Goal: Task Accomplishment & Management: Manage account settings

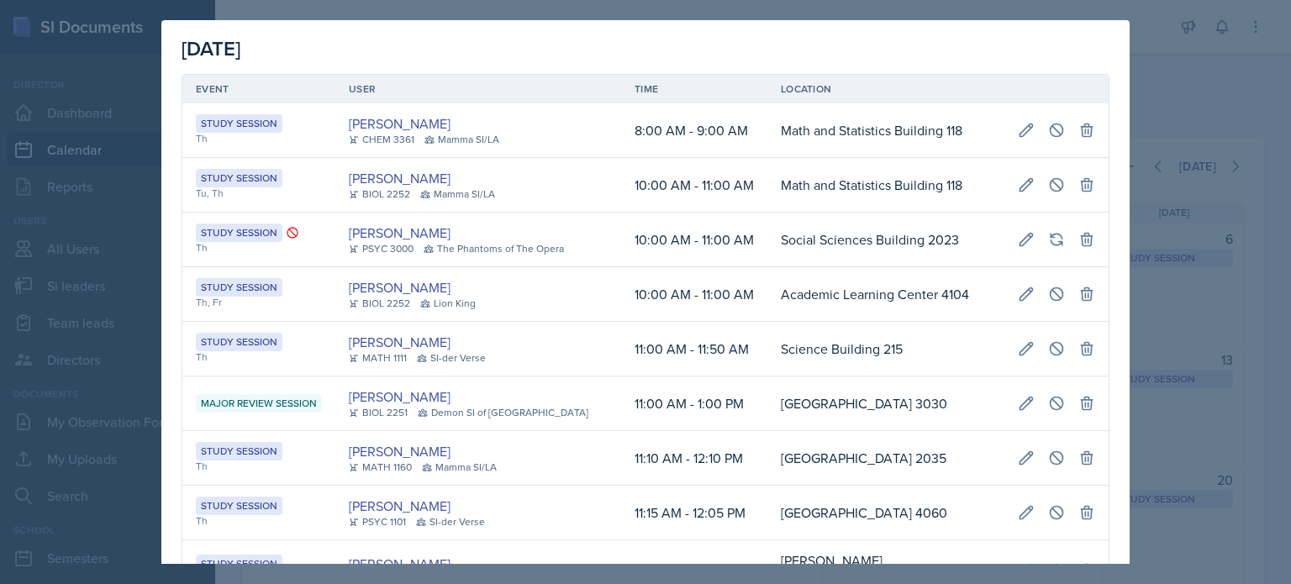
scroll to position [1093, 0]
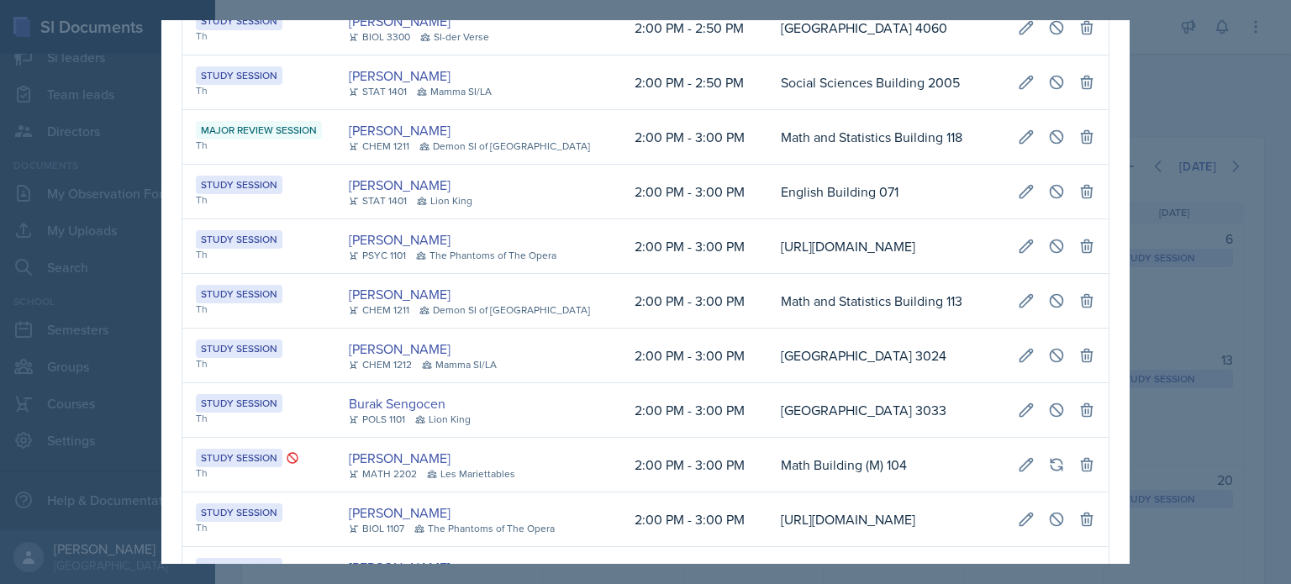
click at [1184, 123] on div at bounding box center [645, 292] width 1291 height 584
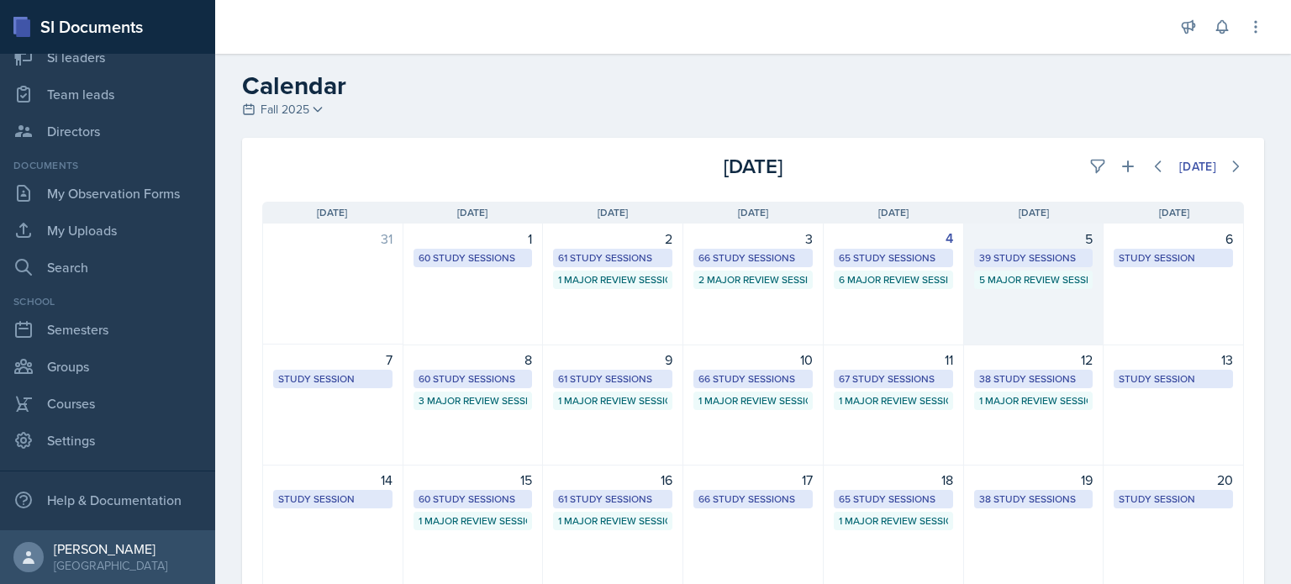
click at [1045, 308] on div "5 39 Study Sessions 5 Major Review Sessions" at bounding box center [1034, 285] width 140 height 122
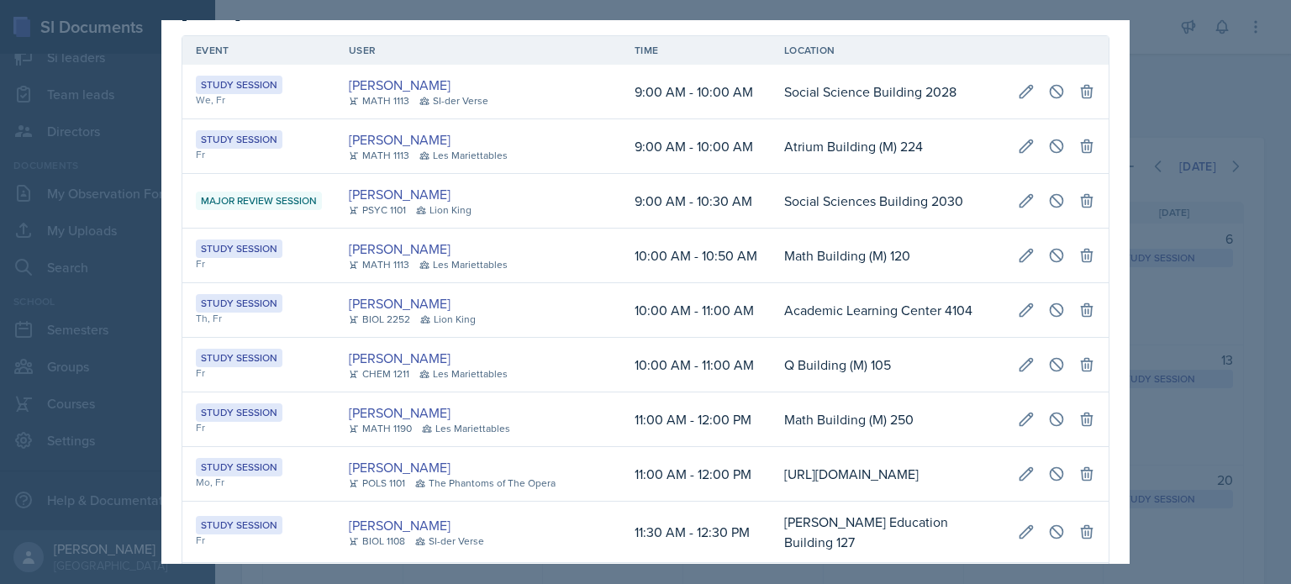
scroll to position [0, 0]
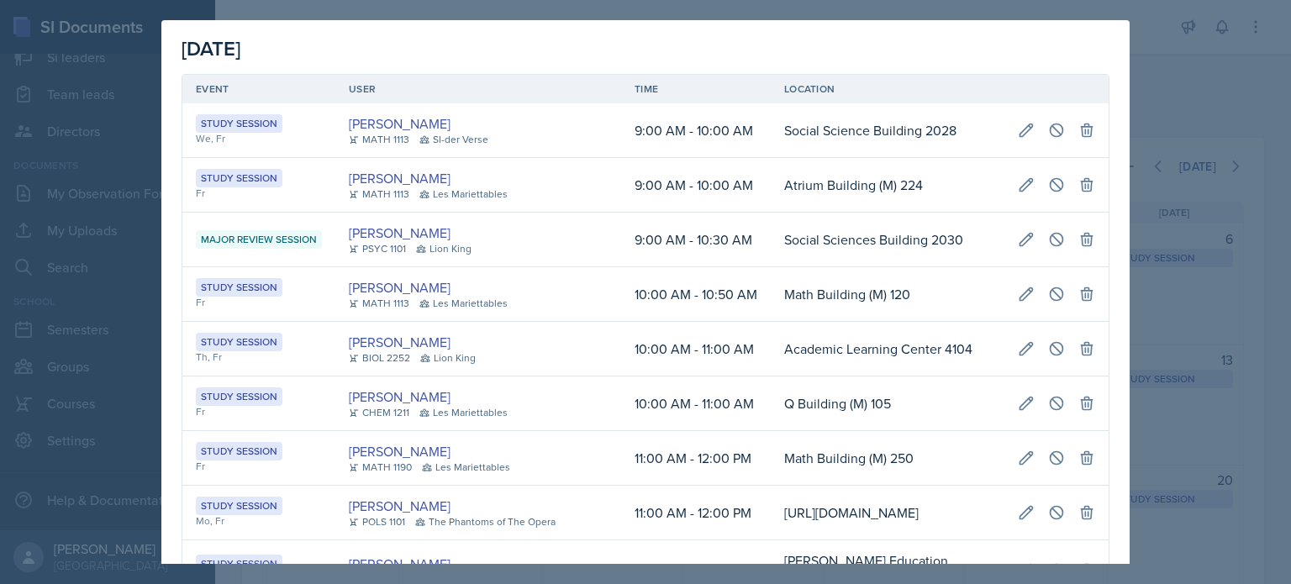
click at [1177, 83] on div at bounding box center [645, 292] width 1291 height 584
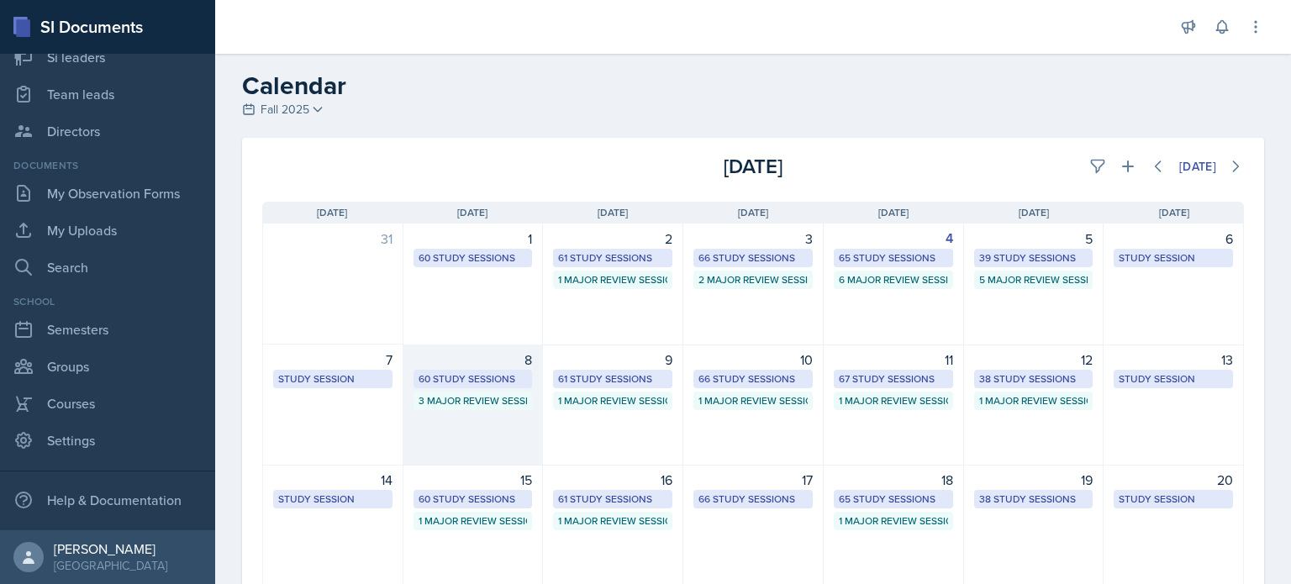
click at [461, 437] on div "8 60 Study Sessions 3 Major Review Sessions" at bounding box center [473, 405] width 140 height 121
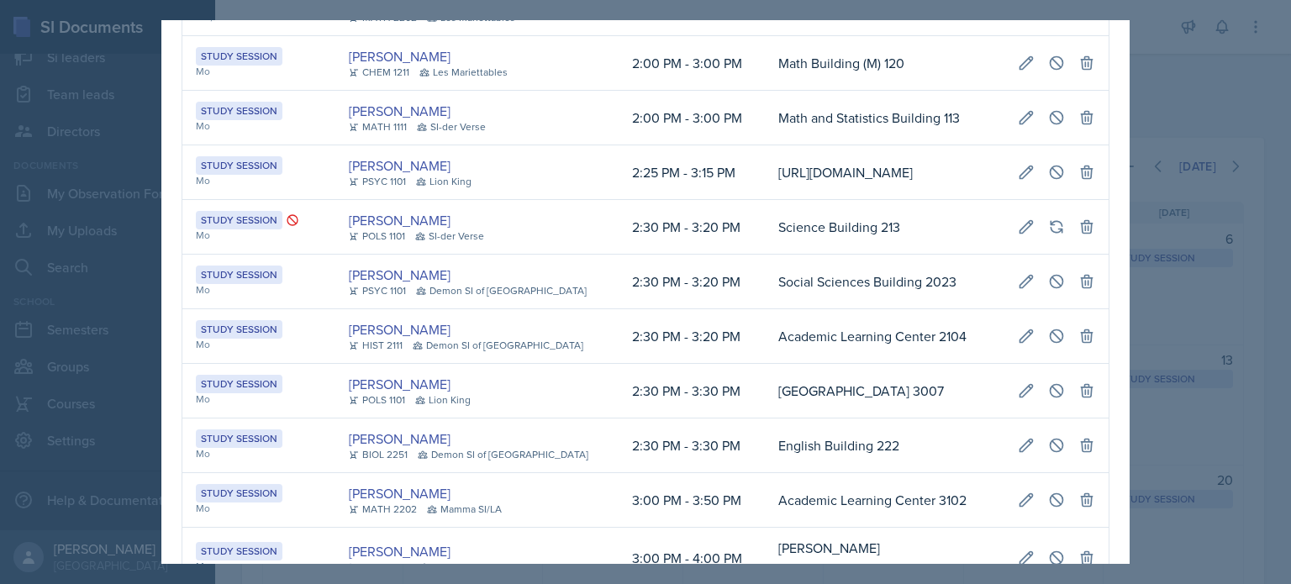
scroll to position [0, 943]
click at [1020, 281] on icon at bounding box center [1026, 281] width 13 height 13
select select "2"
select select "30"
select select "PM"
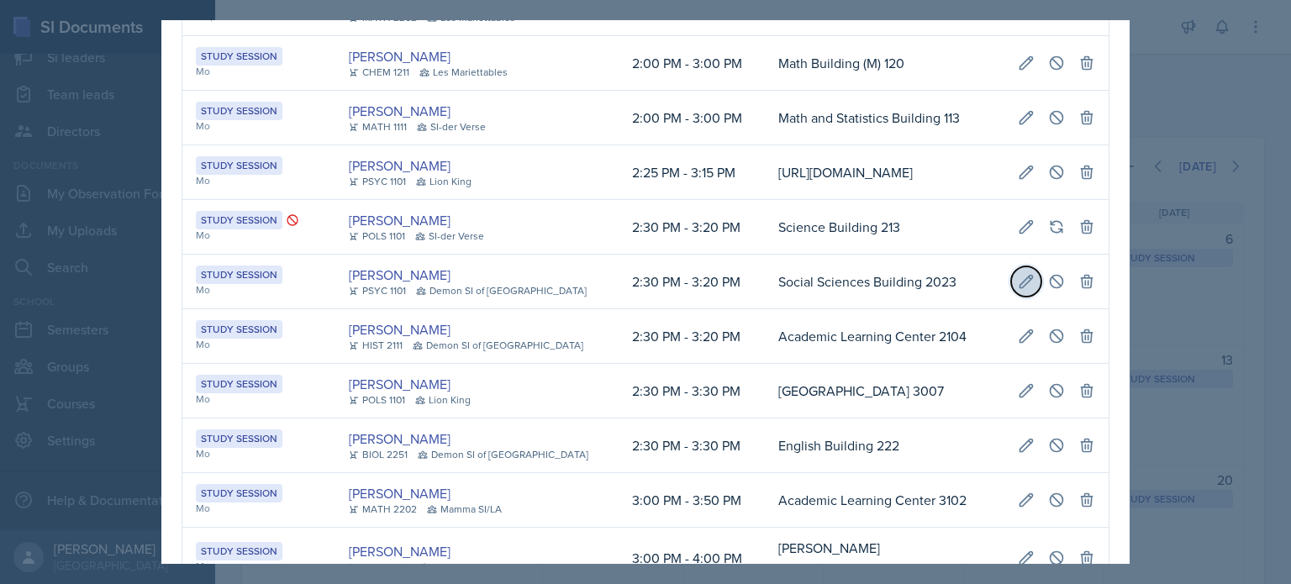
select select "3"
select select "20"
select select "PM"
type input "Social Sciences Building 2023"
select select "d66089cd-5ee7-4f89-a345-f1bdd1643066"
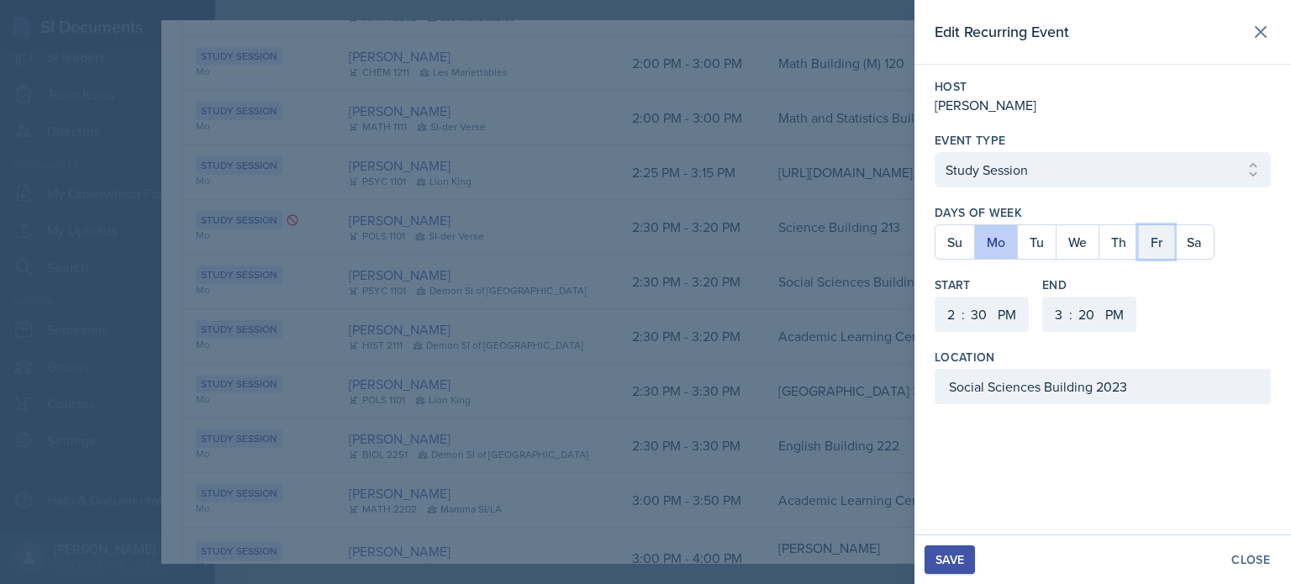
click at [1158, 238] on button "Fr" at bounding box center [1156, 242] width 36 height 34
click at [1004, 241] on button "Mo" at bounding box center [995, 242] width 43 height 34
drag, startPoint x: 1136, startPoint y: 389, endPoint x: 883, endPoint y: 378, distance: 253.2
click at [883, 378] on div "Edit Recurring Event Host [PERSON_NAME] Event Type Select Event Type Study Sess…" at bounding box center [645, 292] width 1291 height 584
paste input "[URL][DOMAIN_NAME]"
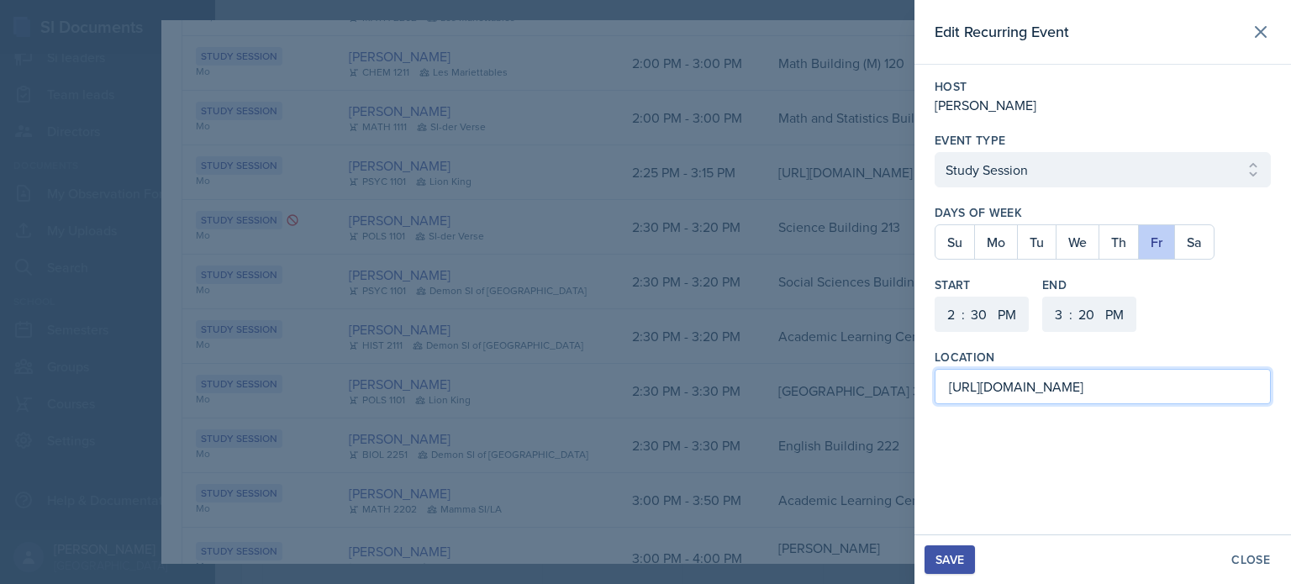
scroll to position [0, 1408]
type input "[URL][DOMAIN_NAME]"
click at [955, 314] on select "1 2 3 4 5 6 7 8 9 10 11 12" at bounding box center [949, 314] width 27 height 35
select select "12"
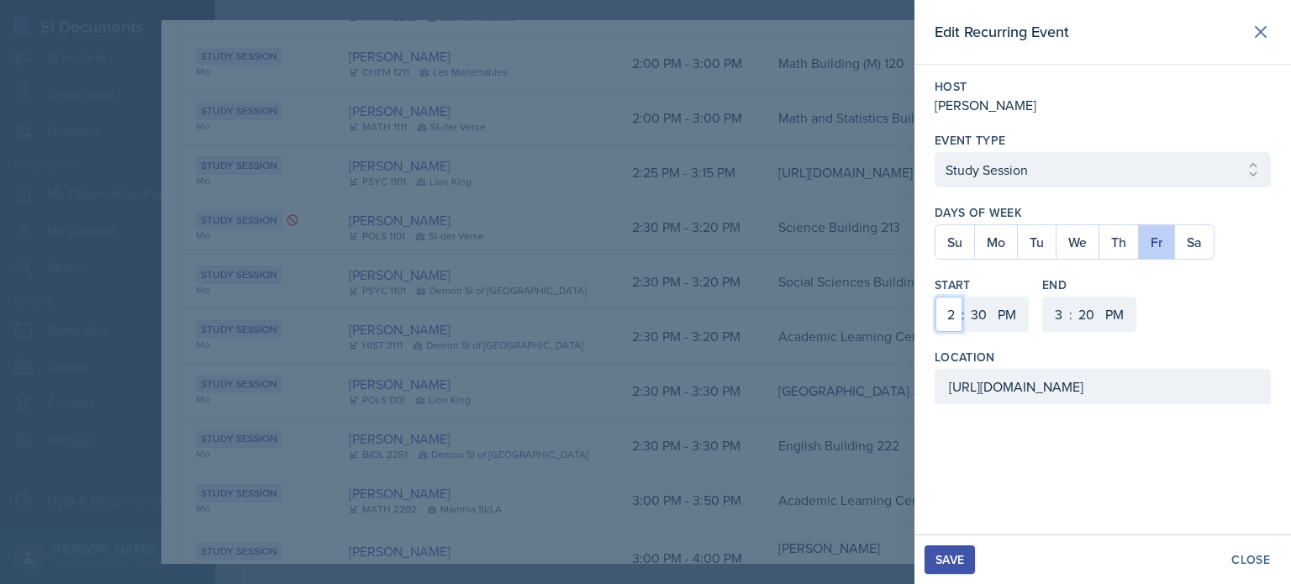
click at [936, 297] on select "1 2 3 4 5 6 7 8 9 10 11 12" at bounding box center [949, 314] width 27 height 35
click at [986, 314] on select "00 05 10 15 20 25 30 35 40 45 50 55" at bounding box center [978, 314] width 27 height 35
select select "15"
click at [965, 297] on select "00 05 10 15 20 25 30 35 40 45 50 55" at bounding box center [978, 314] width 27 height 35
click at [1059, 310] on select "1 2 3 4 5 6 7 8 9 10 11 12" at bounding box center [1056, 314] width 27 height 35
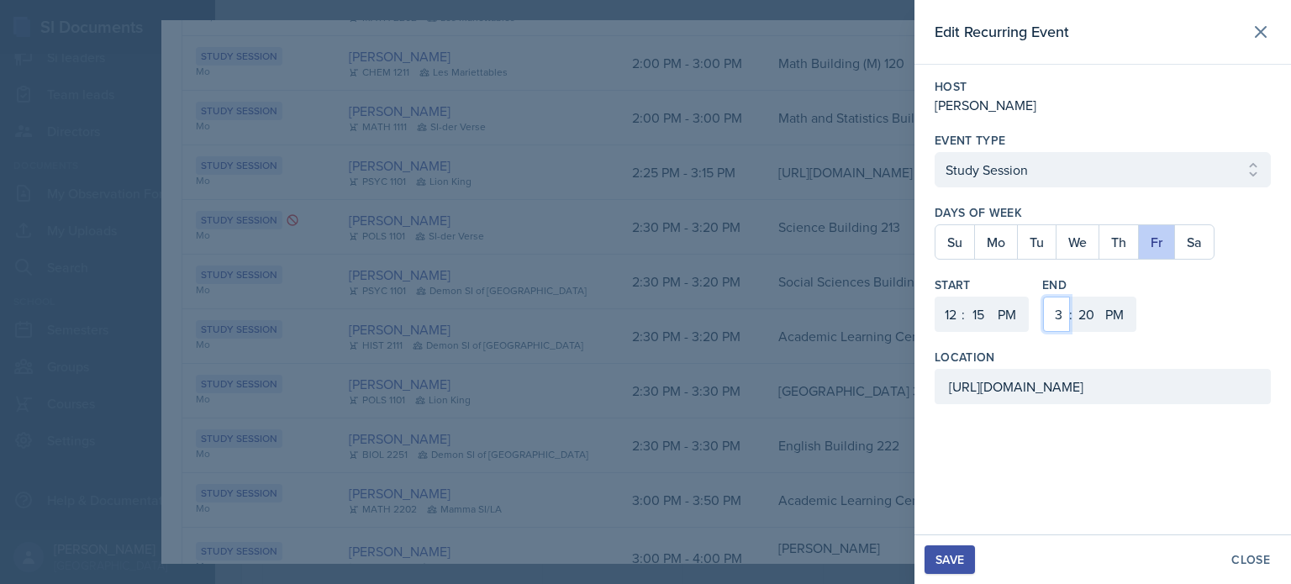
select select "1"
click at [1043, 297] on select "1 2 3 4 5 6 7 8 9 10 11 12" at bounding box center [1056, 314] width 27 height 35
click at [1089, 322] on select "00 05 10 15 20 25 30 35 40 45 50 55" at bounding box center [1086, 314] width 27 height 35
select select "15"
click at [1073, 297] on select "00 05 10 15 20 25 30 35 40 45 50 55" at bounding box center [1086, 314] width 27 height 35
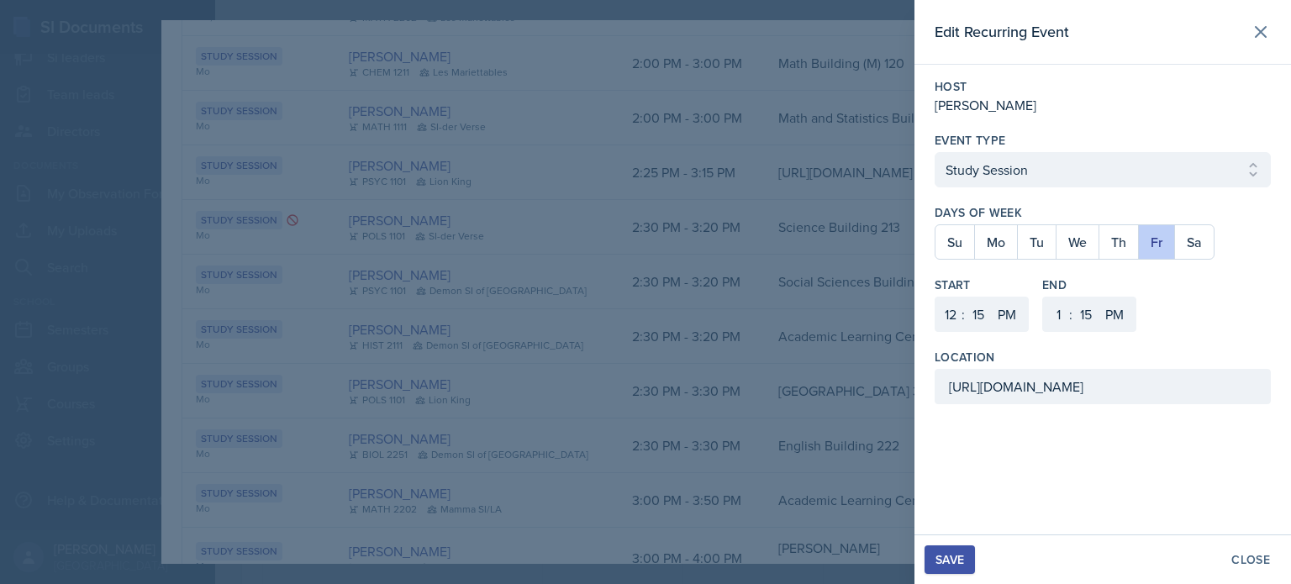
click at [940, 556] on div "Save" at bounding box center [950, 559] width 29 height 13
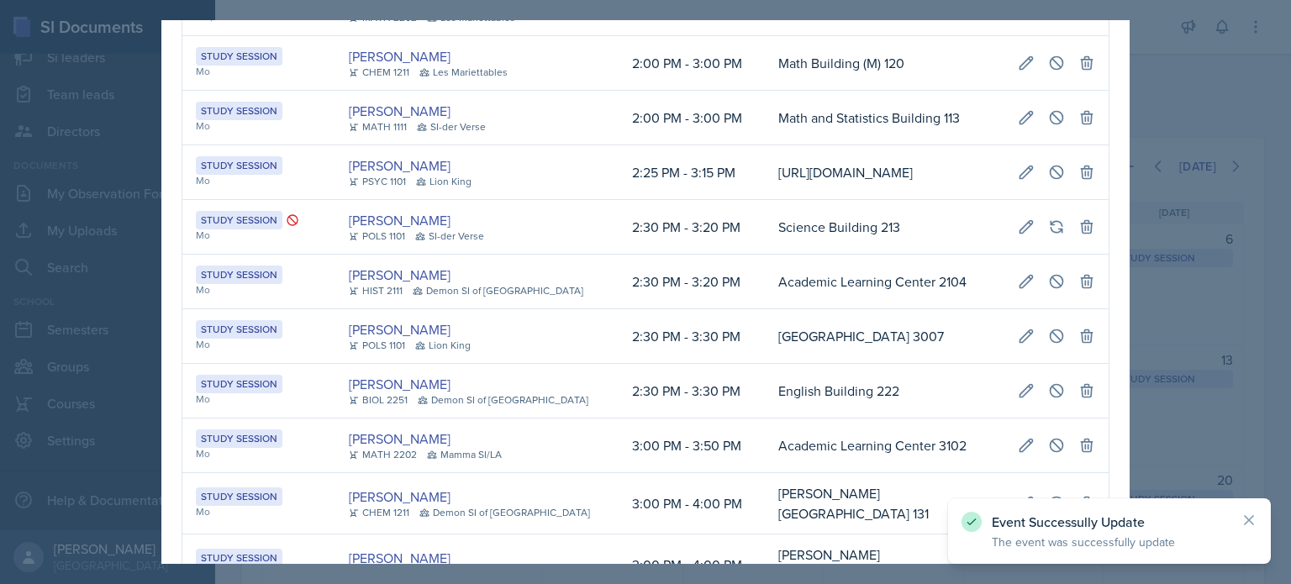
click at [1173, 87] on div at bounding box center [645, 292] width 1291 height 584
